Goal: Navigation & Orientation: Find specific page/section

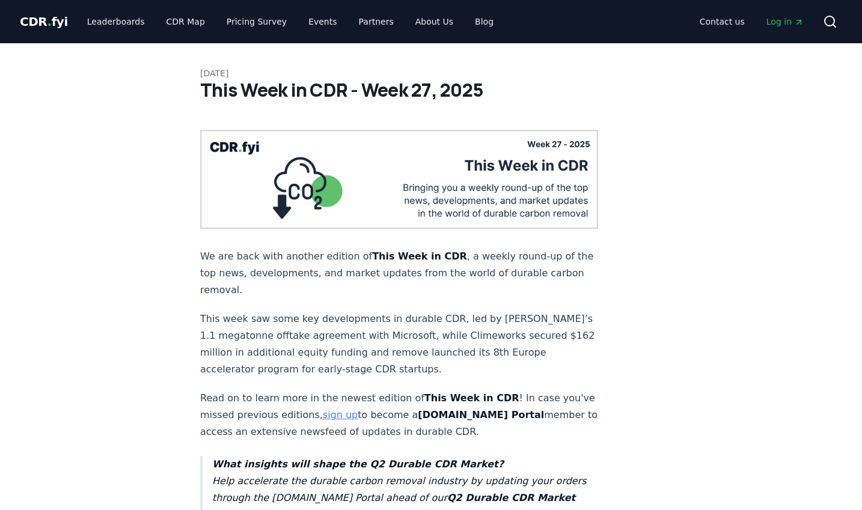
scroll to position [561, 0]
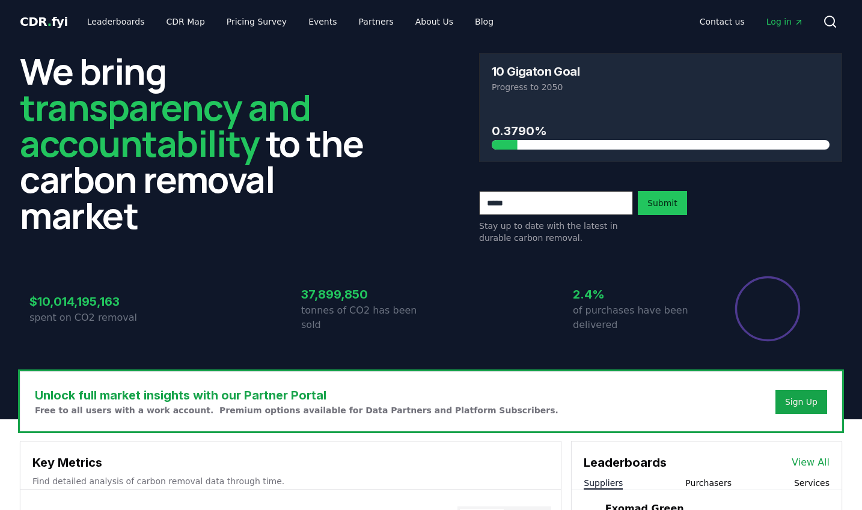
scroll to position [661, 0]
